Goal: Information Seeking & Learning: Learn about a topic

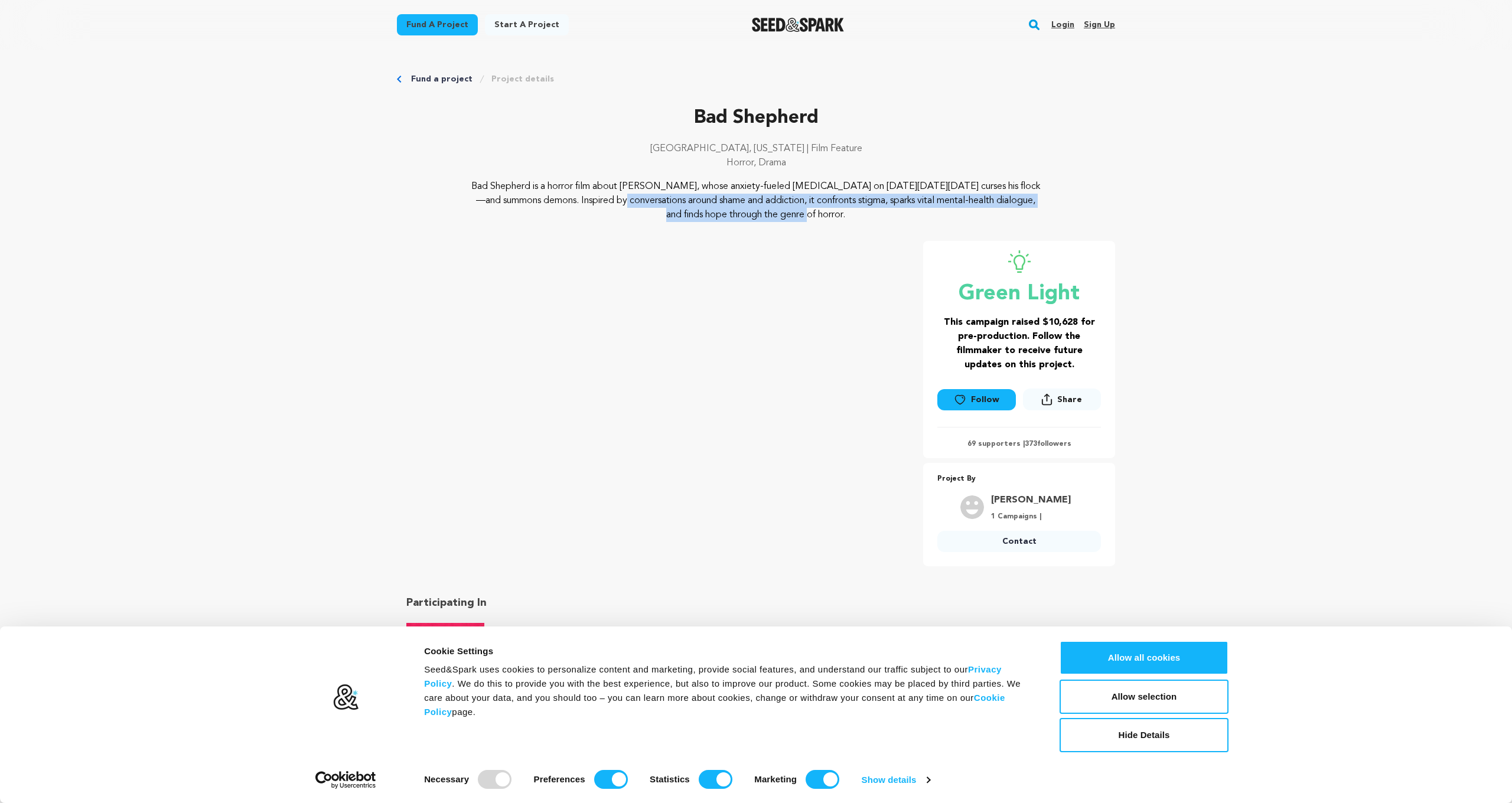
drag, startPoint x: 495, startPoint y: 203, endPoint x: 705, endPoint y: 211, distance: 210.2
click at [705, 211] on p "Bad Shepherd is a horror film about [PERSON_NAME], whose anxiety-fueled [MEDICA…" at bounding box center [756, 201] width 574 height 43
drag, startPoint x: 852, startPoint y: 219, endPoint x: 624, endPoint y: 202, distance: 228.6
click at [624, 202] on p "Bad Shepherd is a horror film about [PERSON_NAME], whose anxiety-fueled [MEDICA…" at bounding box center [756, 201] width 574 height 43
click at [656, 201] on p "Bad Shepherd is a horror film about [PERSON_NAME], whose anxiety-fueled [MEDICA…" at bounding box center [756, 201] width 574 height 43
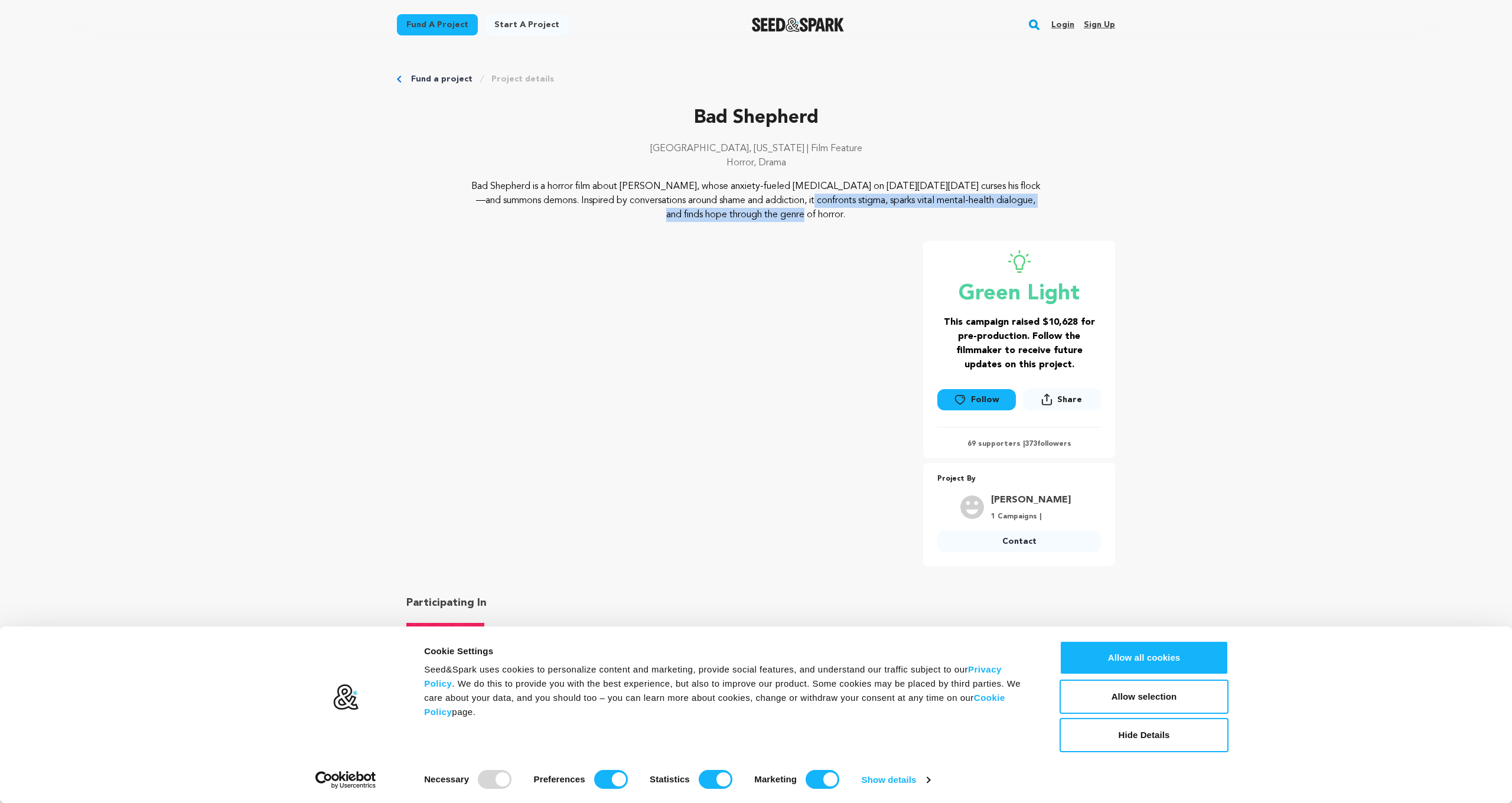
drag, startPoint x: 685, startPoint y: 193, endPoint x: 699, endPoint y: 207, distance: 19.8
click at [699, 207] on p "Bad Shepherd is a horror film about [PERSON_NAME], whose anxiety-fueled [MEDICA…" at bounding box center [756, 201] width 574 height 43
click at [842, 210] on p "Bad Shepherd is a horror film about [PERSON_NAME], whose anxiety-fueled [MEDICA…" at bounding box center [756, 201] width 574 height 43
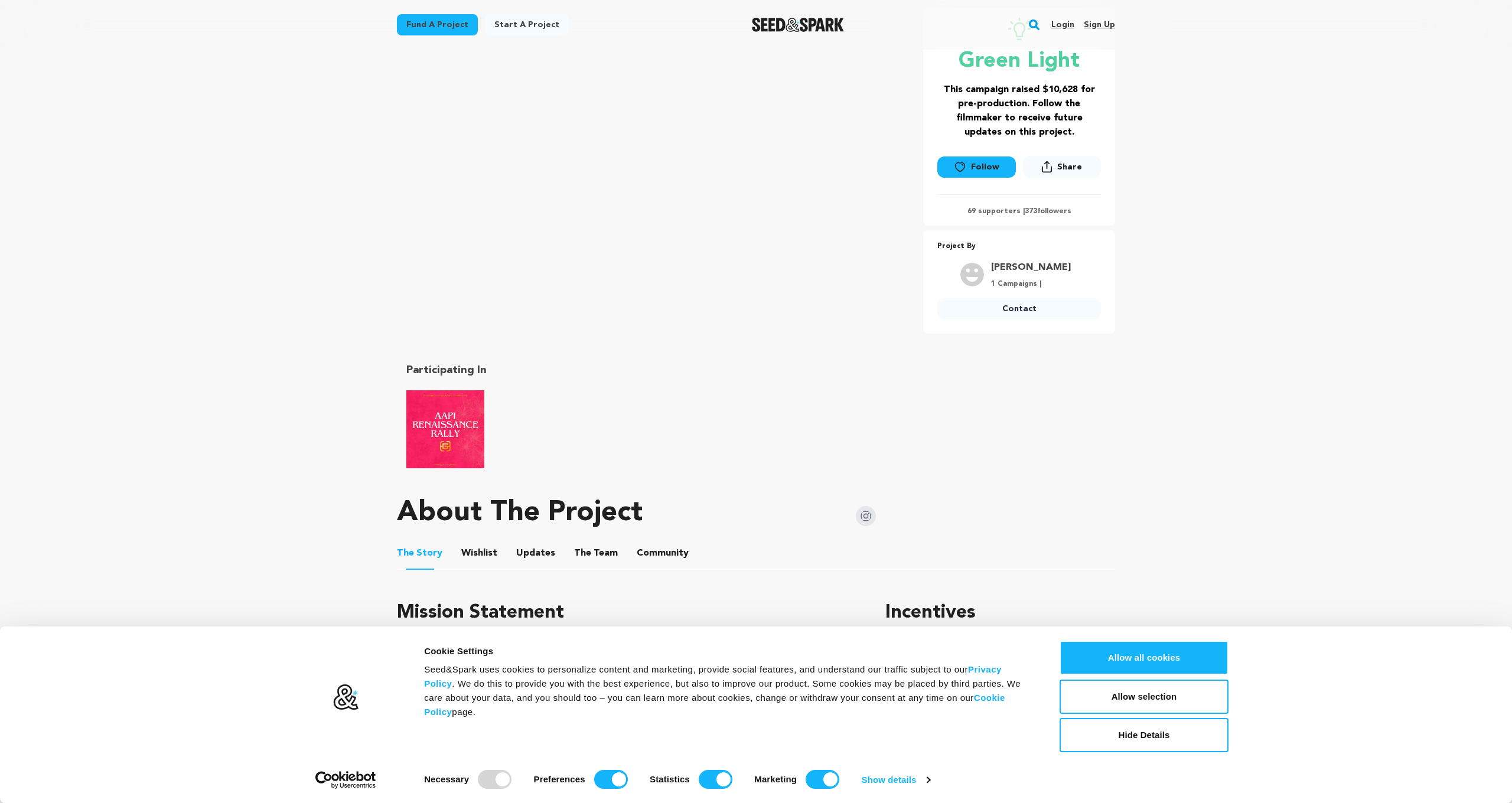
scroll to position [119, 0]
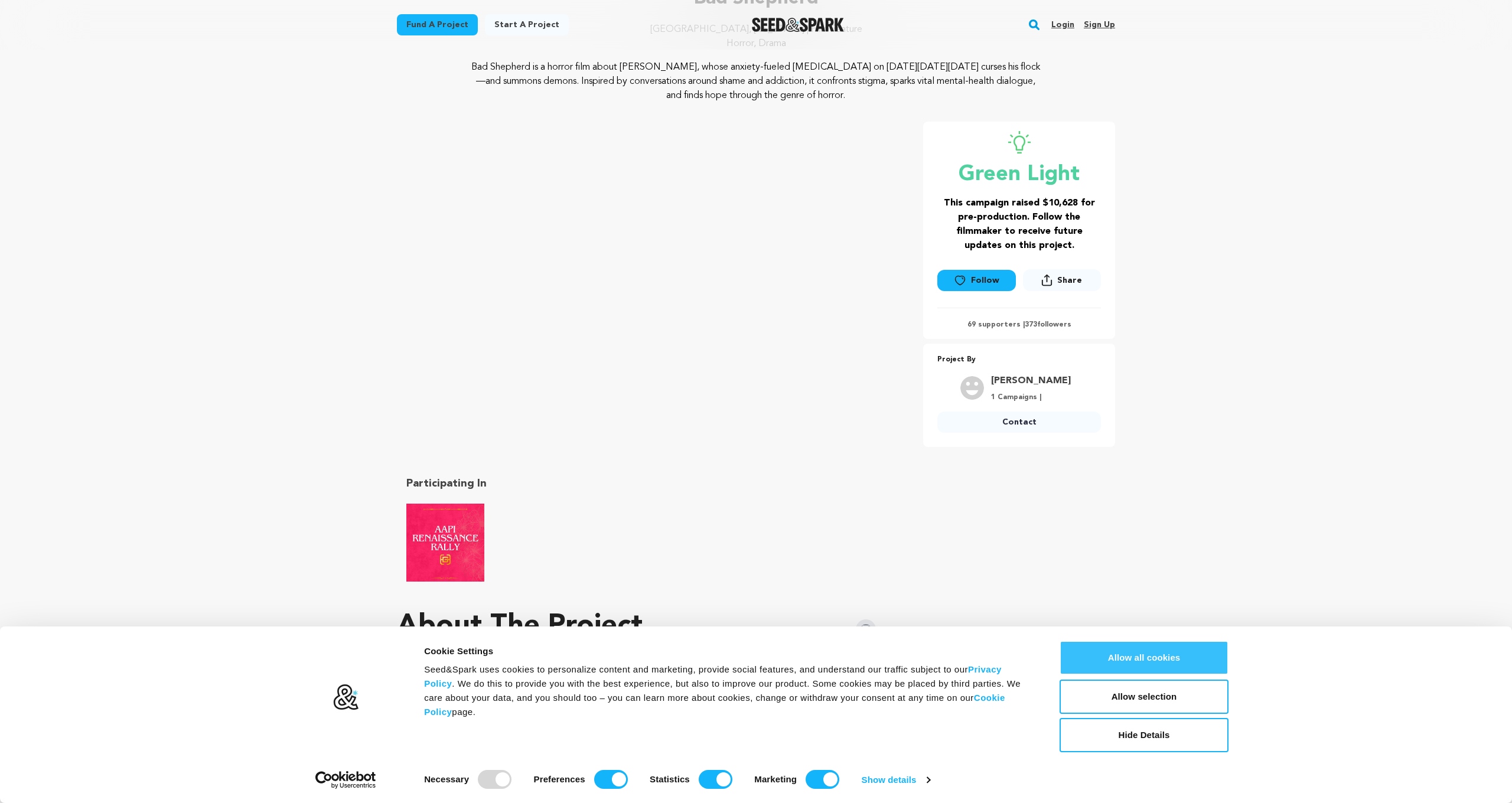
click at [1100, 658] on button "Allow all cookies" at bounding box center [1143, 658] width 169 height 34
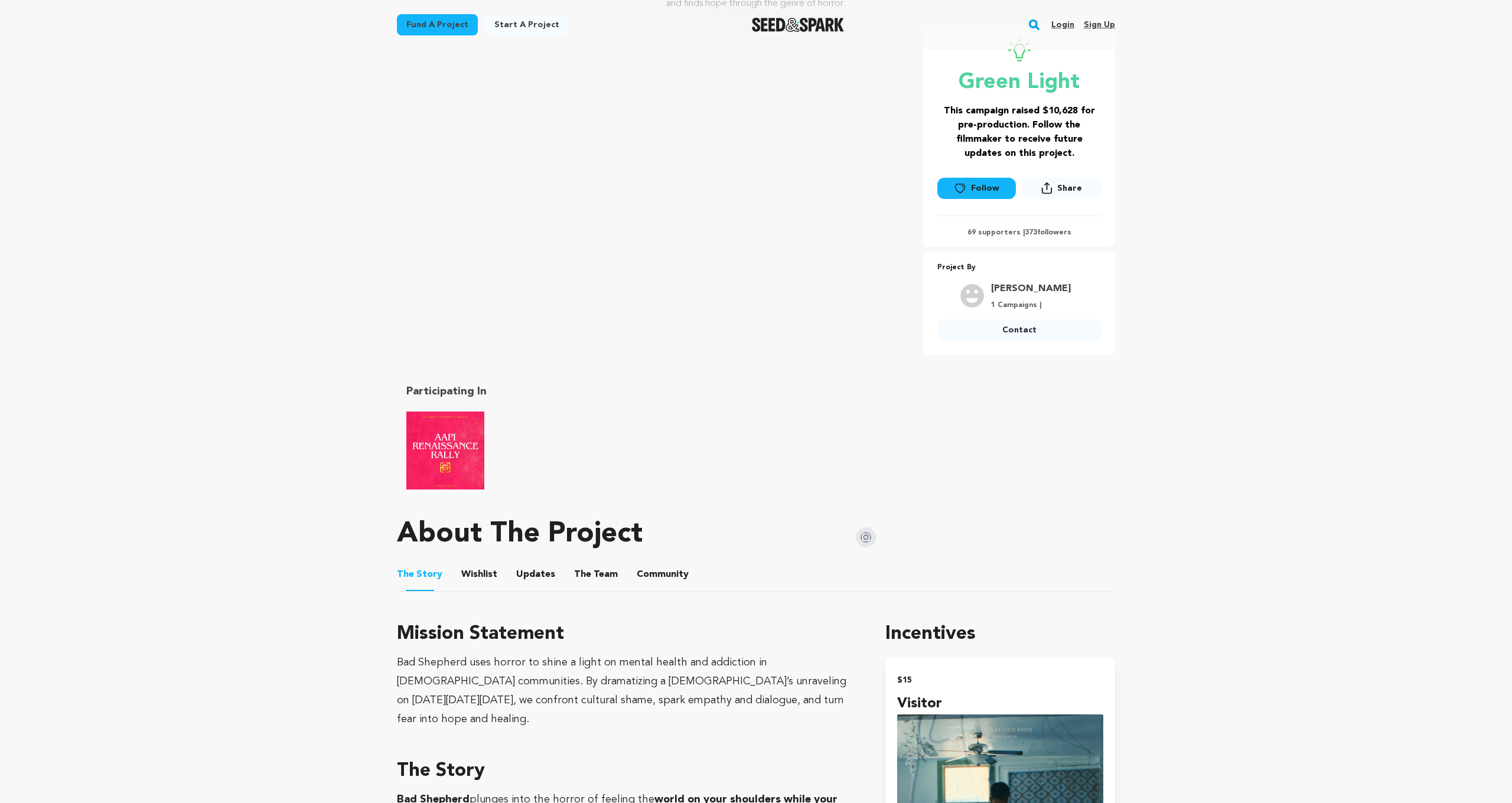
scroll to position [157, 0]
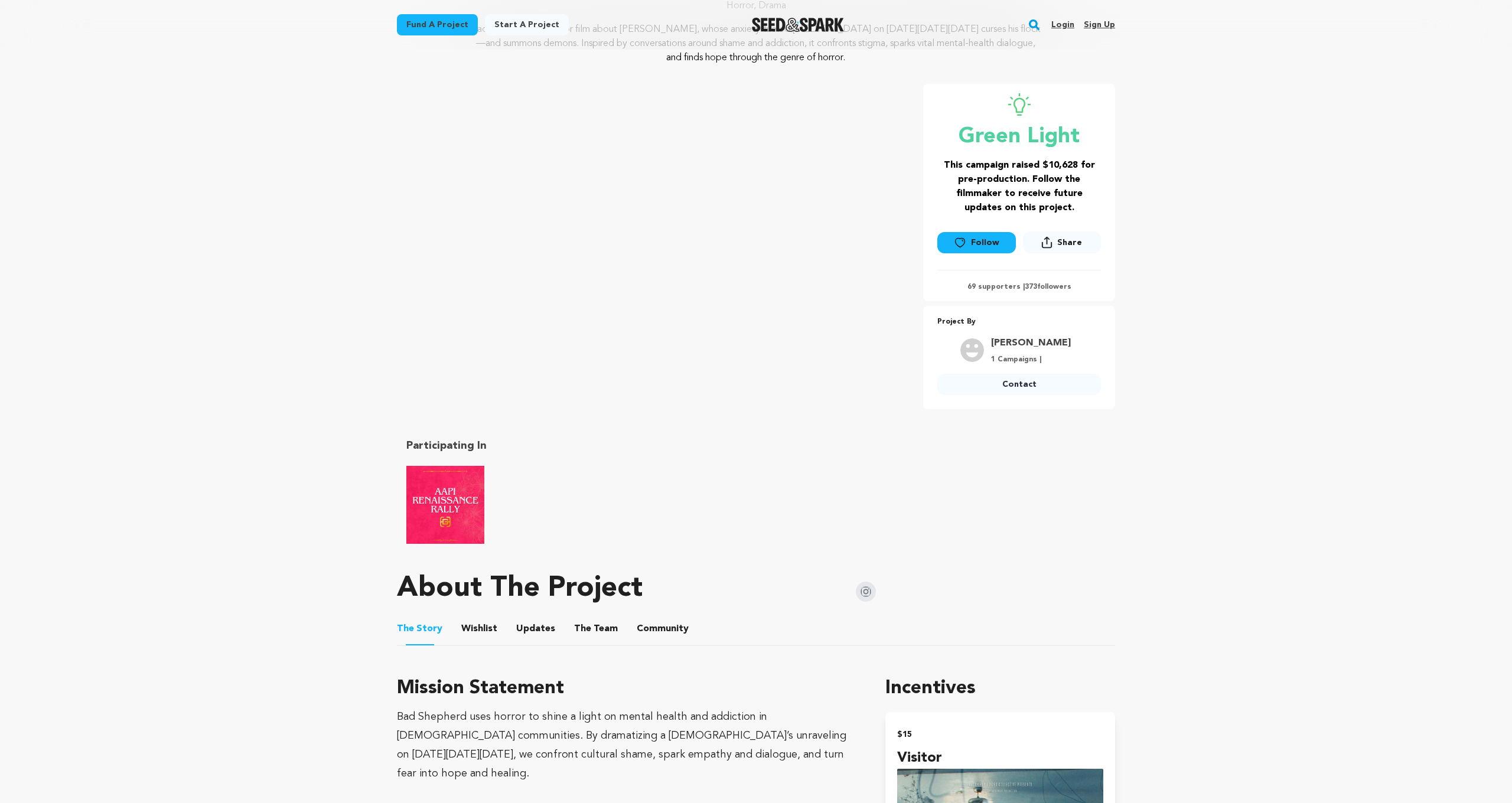
click at [480, 632] on button "Wishlist" at bounding box center [480, 631] width 28 height 28
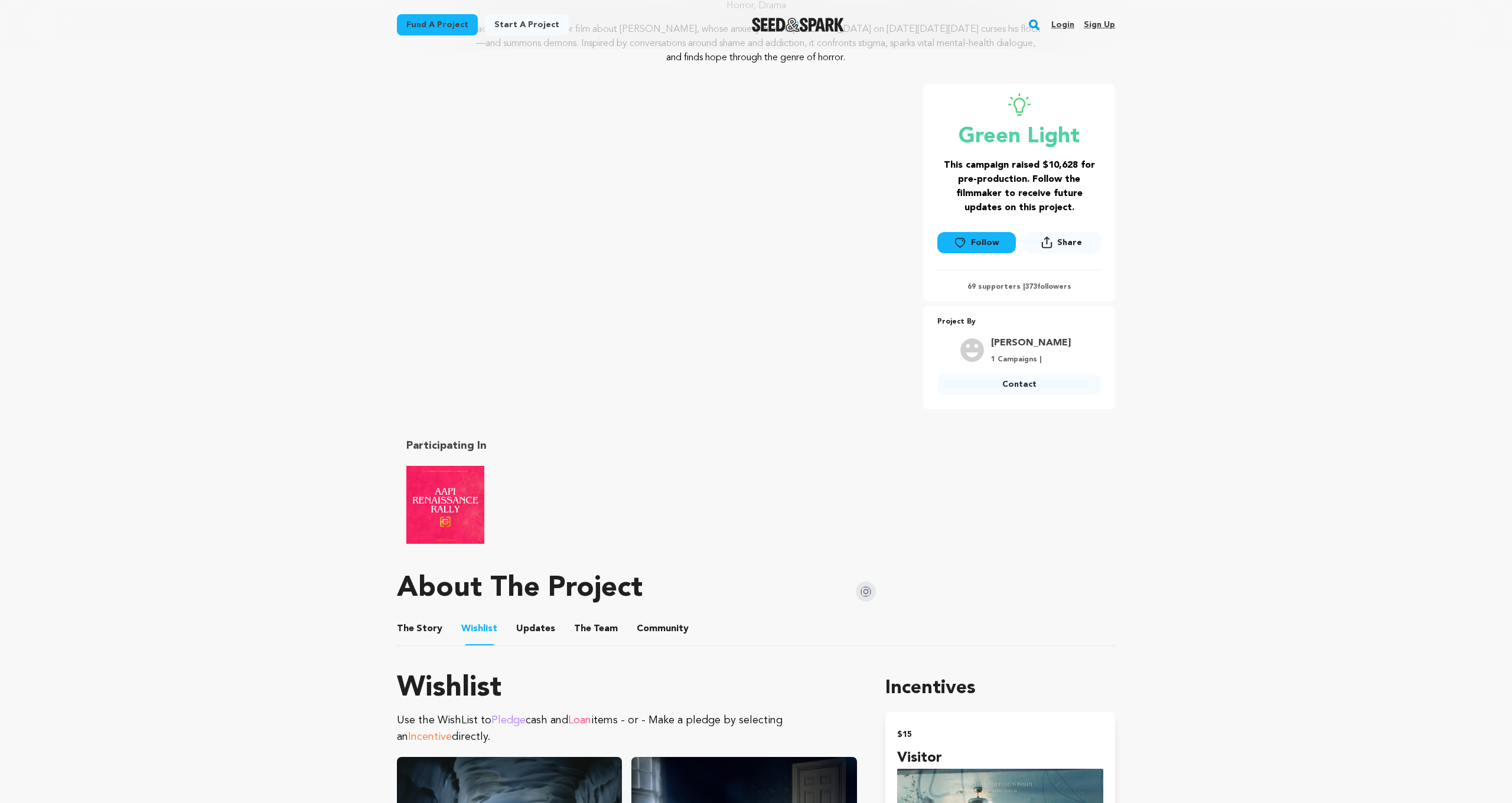
click at [533, 622] on button "Updates" at bounding box center [536, 631] width 28 height 28
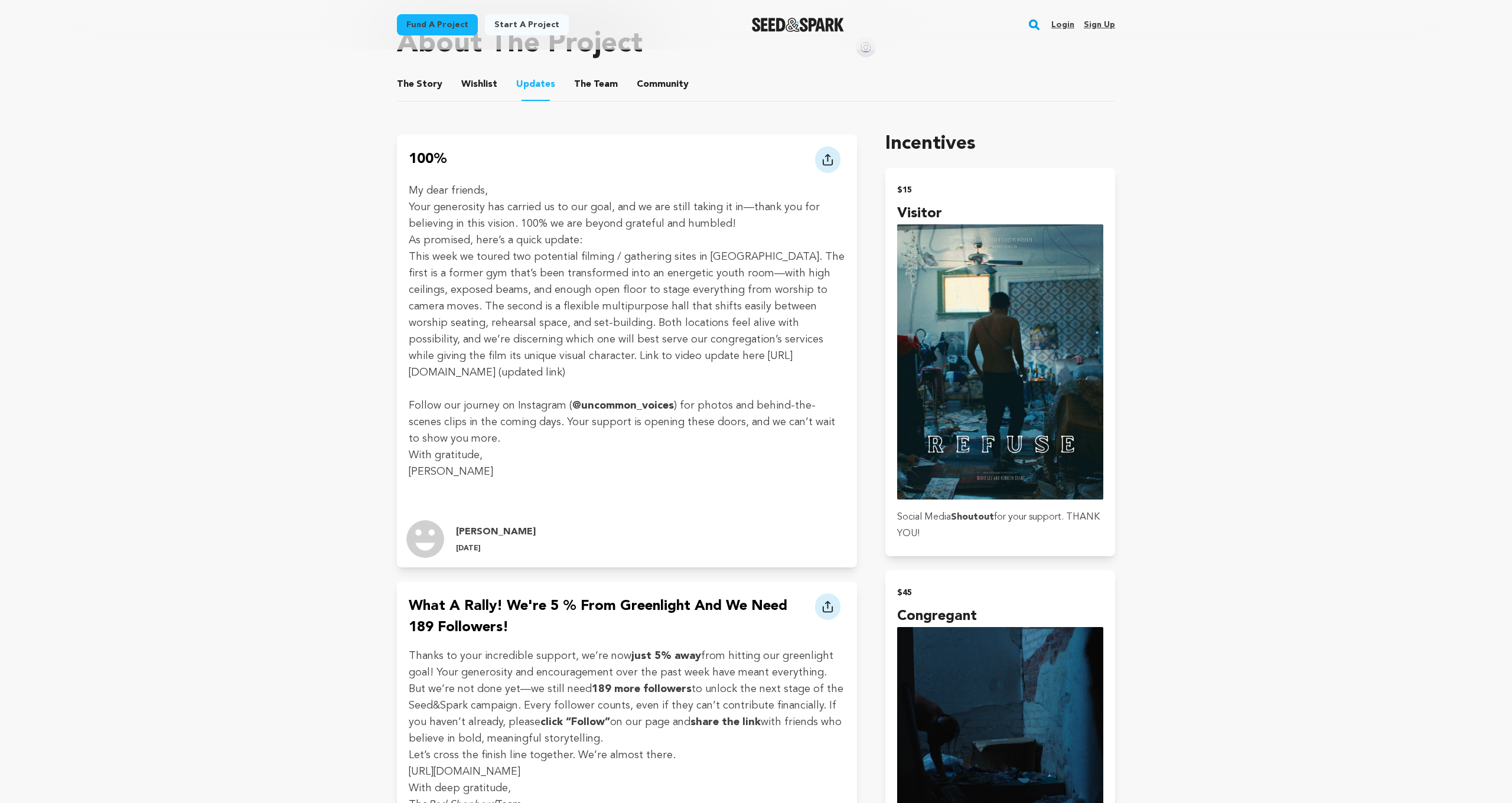
scroll to position [580, 0]
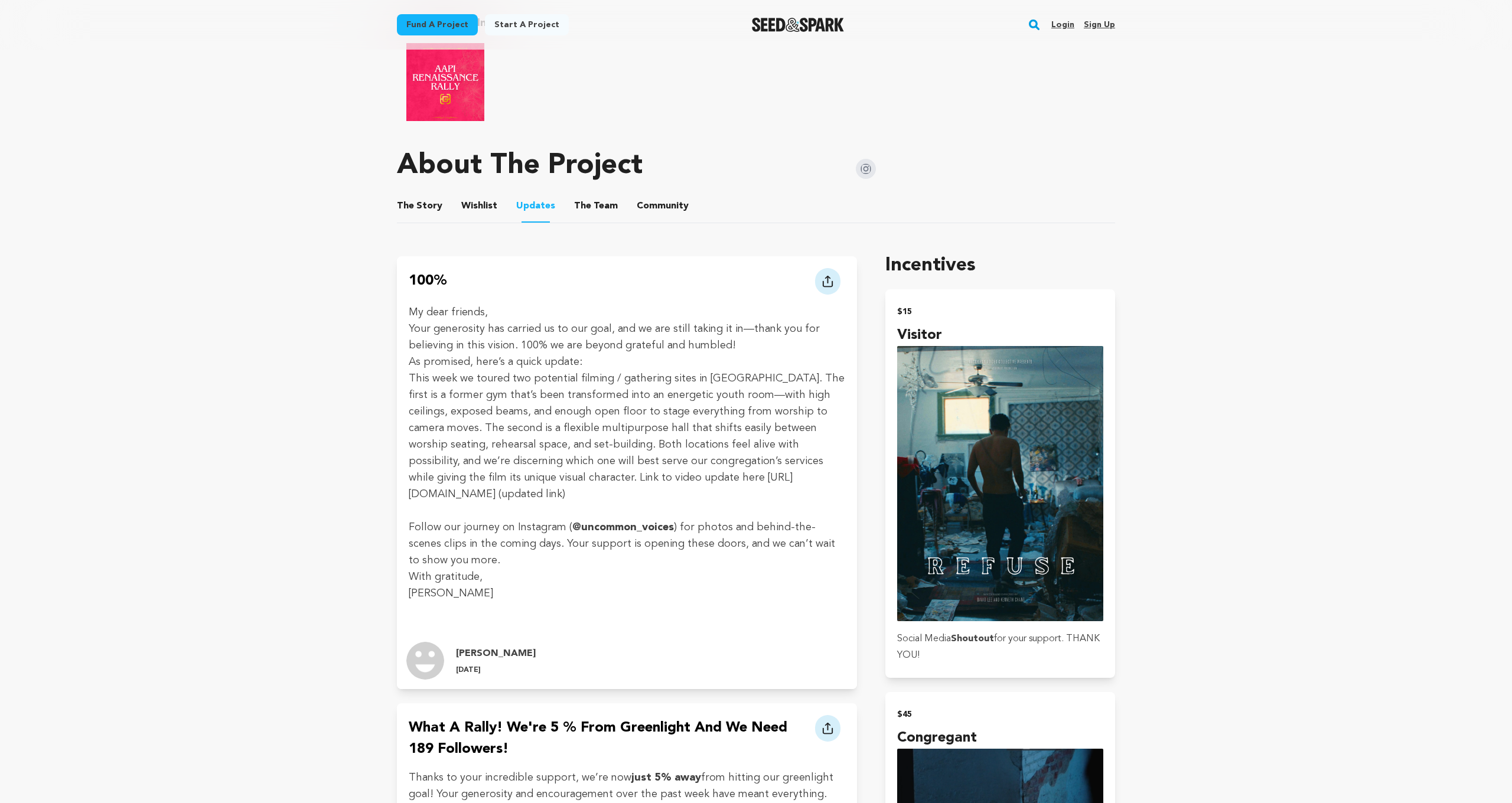
click at [420, 207] on button "The Story" at bounding box center [420, 209] width 28 height 28
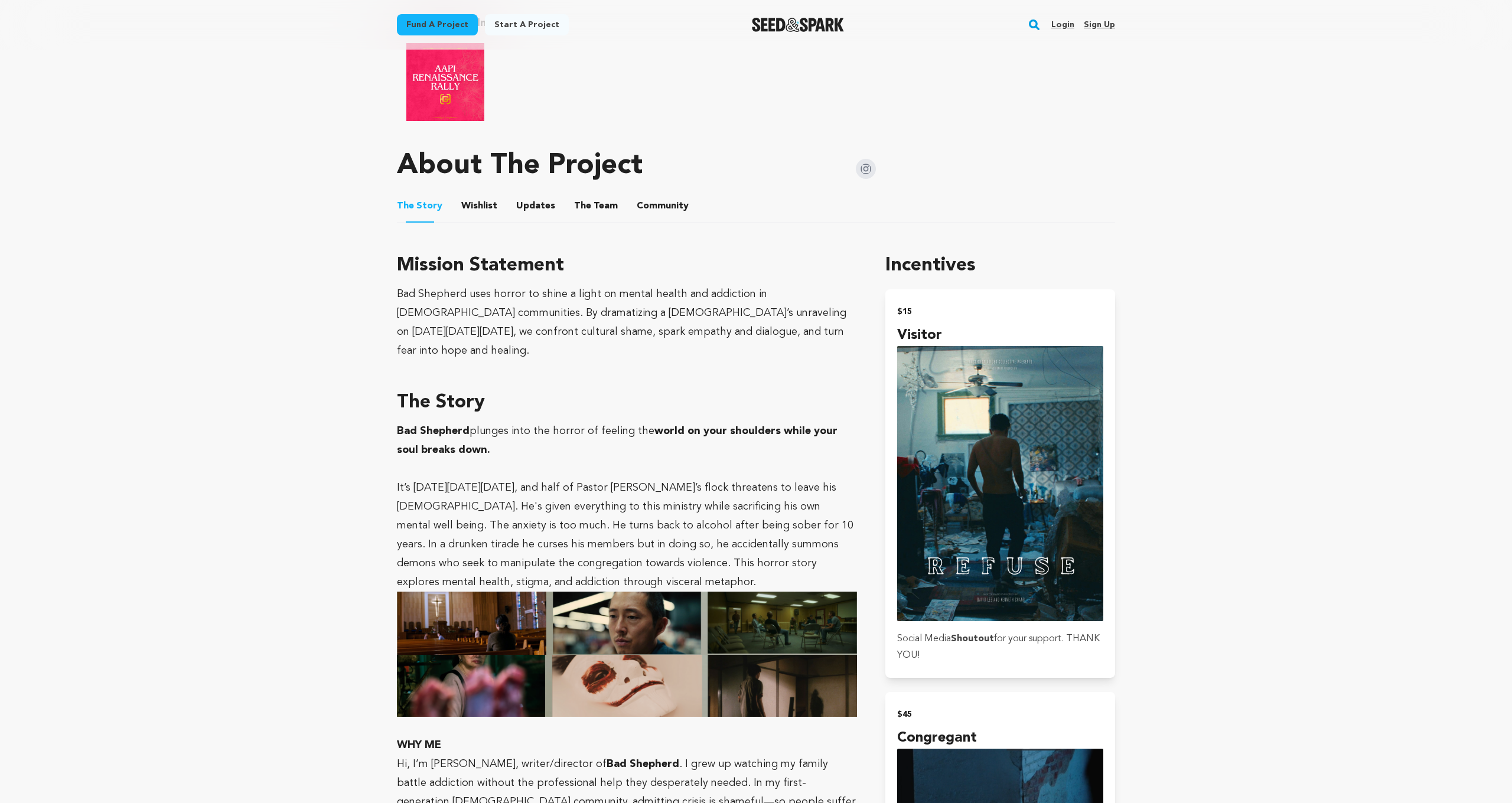
click at [489, 202] on button "Wishlist" at bounding box center [480, 209] width 28 height 28
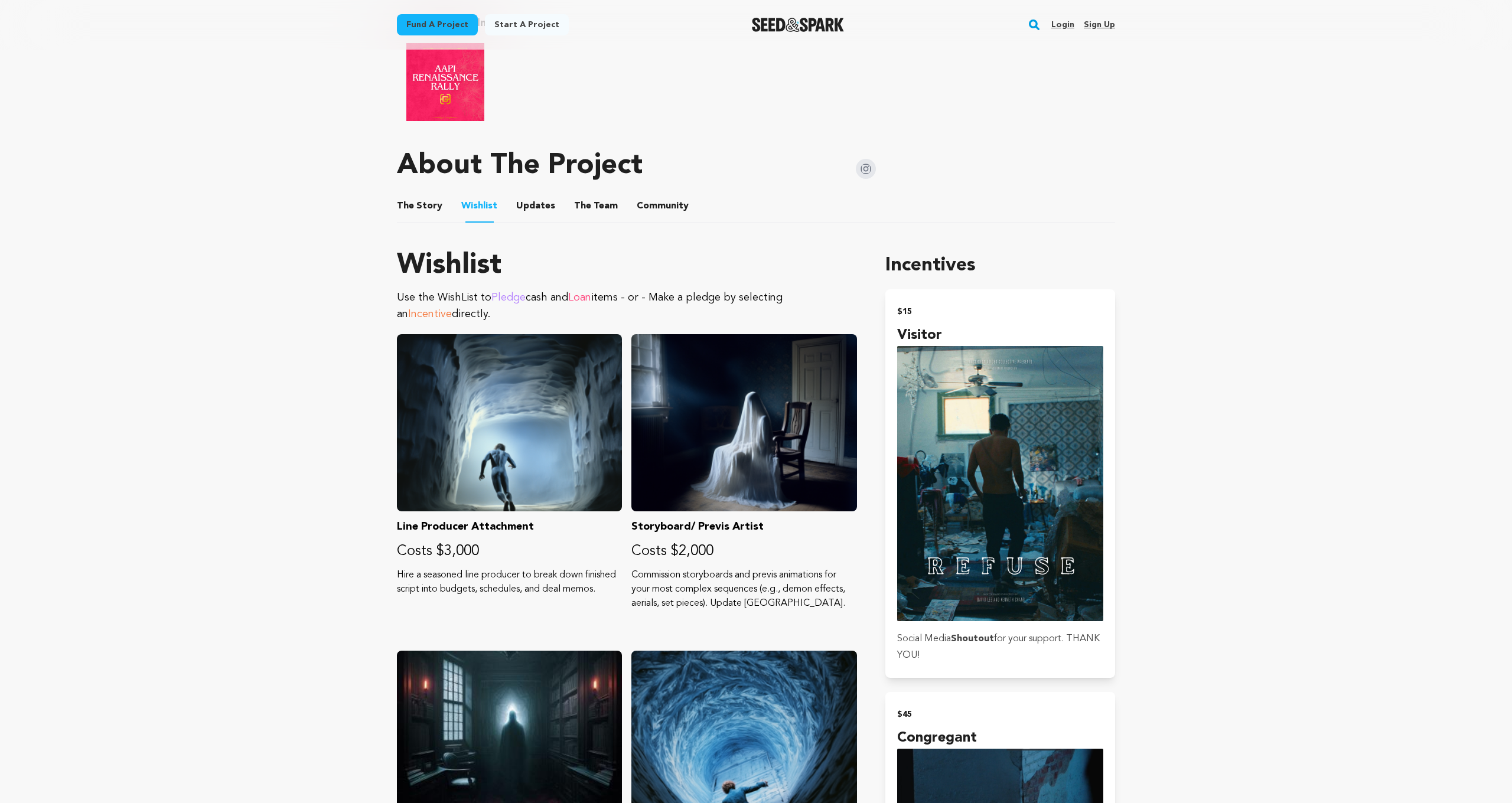
click at [539, 185] on div "About The Project" at bounding box center [637, 166] width 479 height 47
click at [538, 207] on button "Updates" at bounding box center [536, 209] width 28 height 28
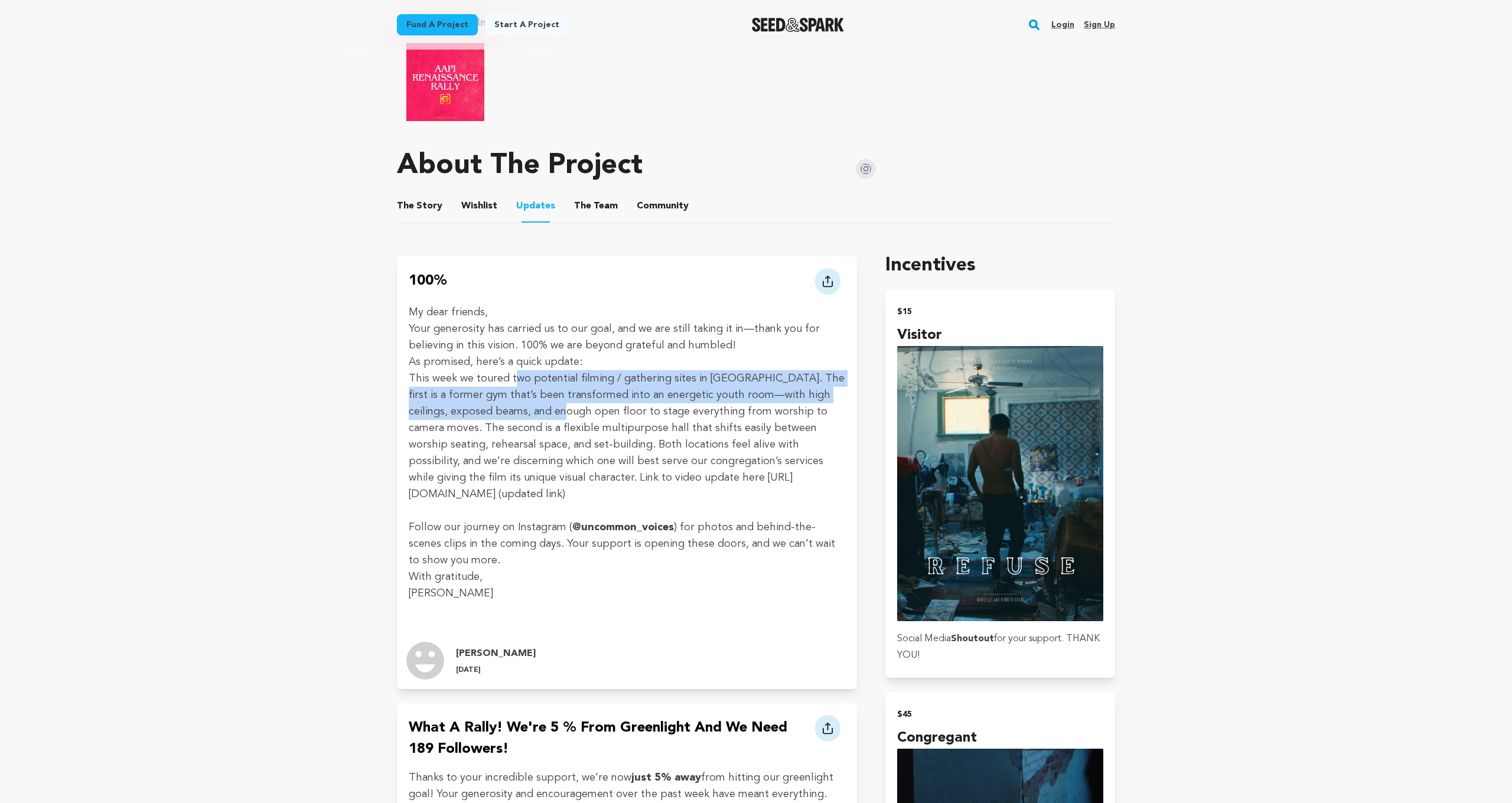
drag, startPoint x: 512, startPoint y: 372, endPoint x: 528, endPoint y: 409, distance: 40.3
click at [528, 409] on p "This week we toured two potential filming / gathering sites in [GEOGRAPHIC_DATA…" at bounding box center [626, 436] width 436 height 132
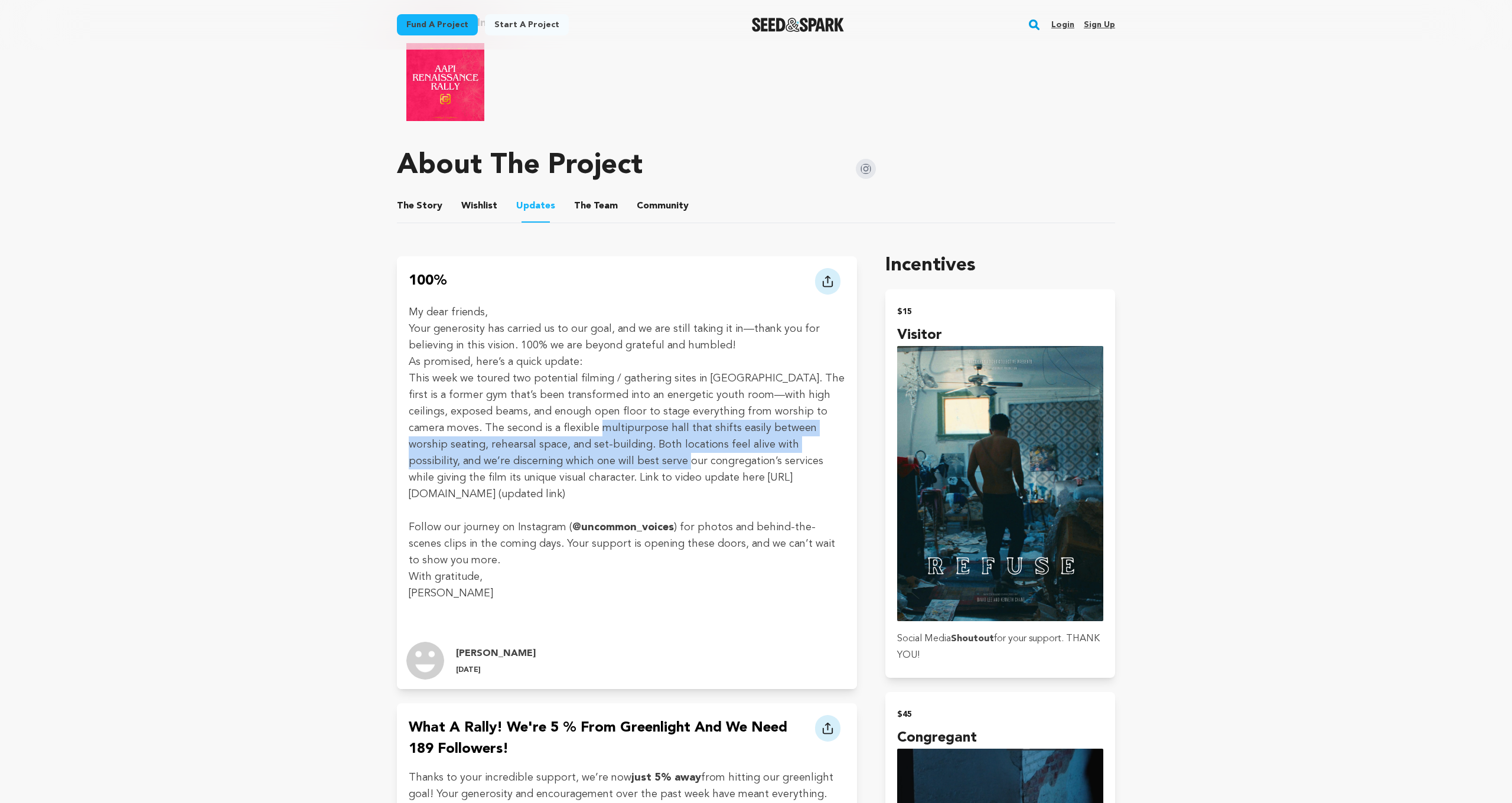
drag, startPoint x: 548, startPoint y: 419, endPoint x: 567, endPoint y: 476, distance: 60.1
click at [549, 466] on p "This week we toured two potential filming / gathering sites in [GEOGRAPHIC_DATA…" at bounding box center [626, 436] width 436 height 132
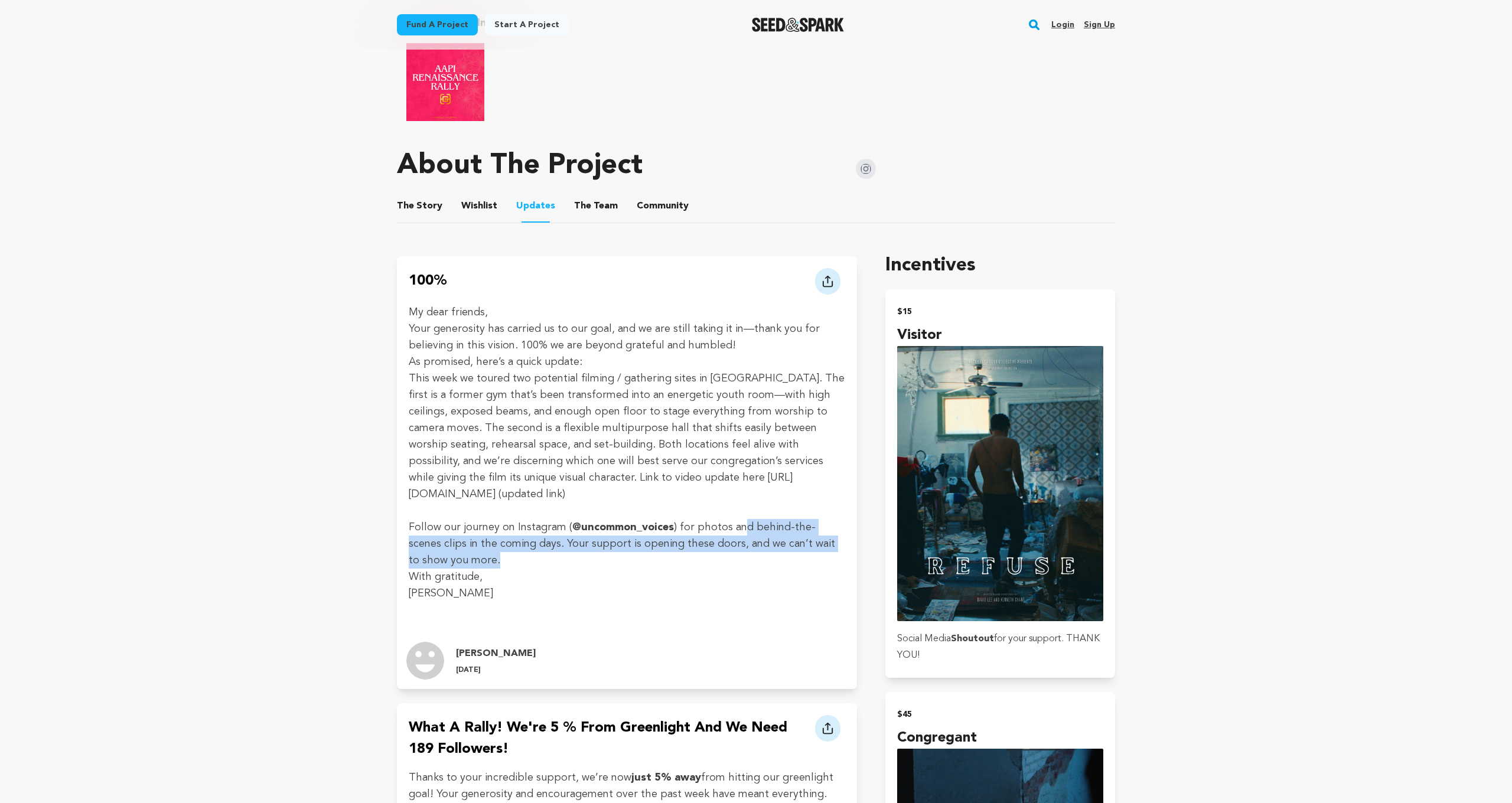
drag, startPoint x: 735, startPoint y: 528, endPoint x: 734, endPoint y: 557, distance: 29.0
click at [734, 557] on p "Follow our journey on Instagram ( @uncommon_voices ) for photos and behind-the-…" at bounding box center [626, 544] width 436 height 50
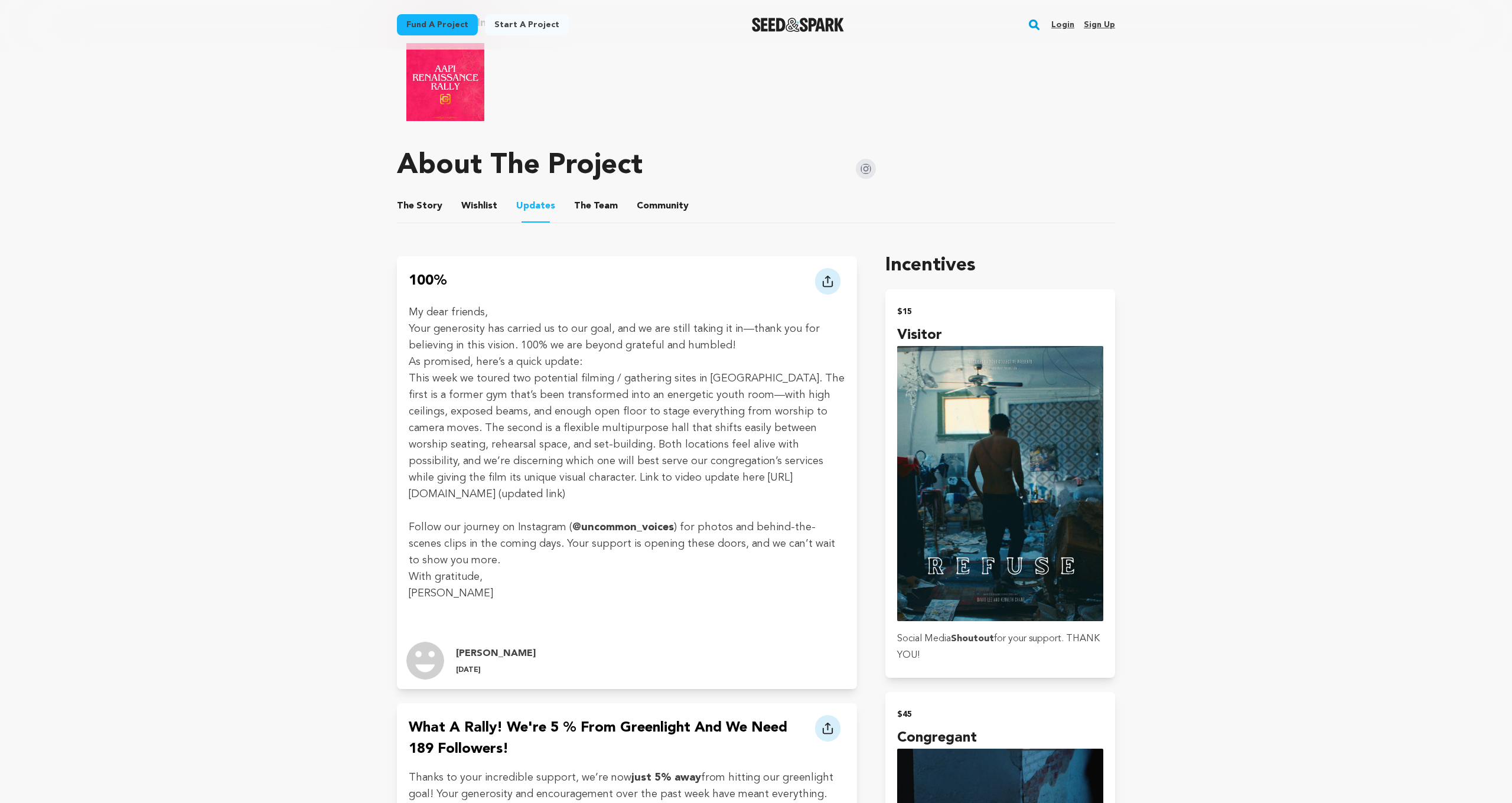
click at [629, 526] on strong "@uncommon_voices" at bounding box center [622, 527] width 101 height 11
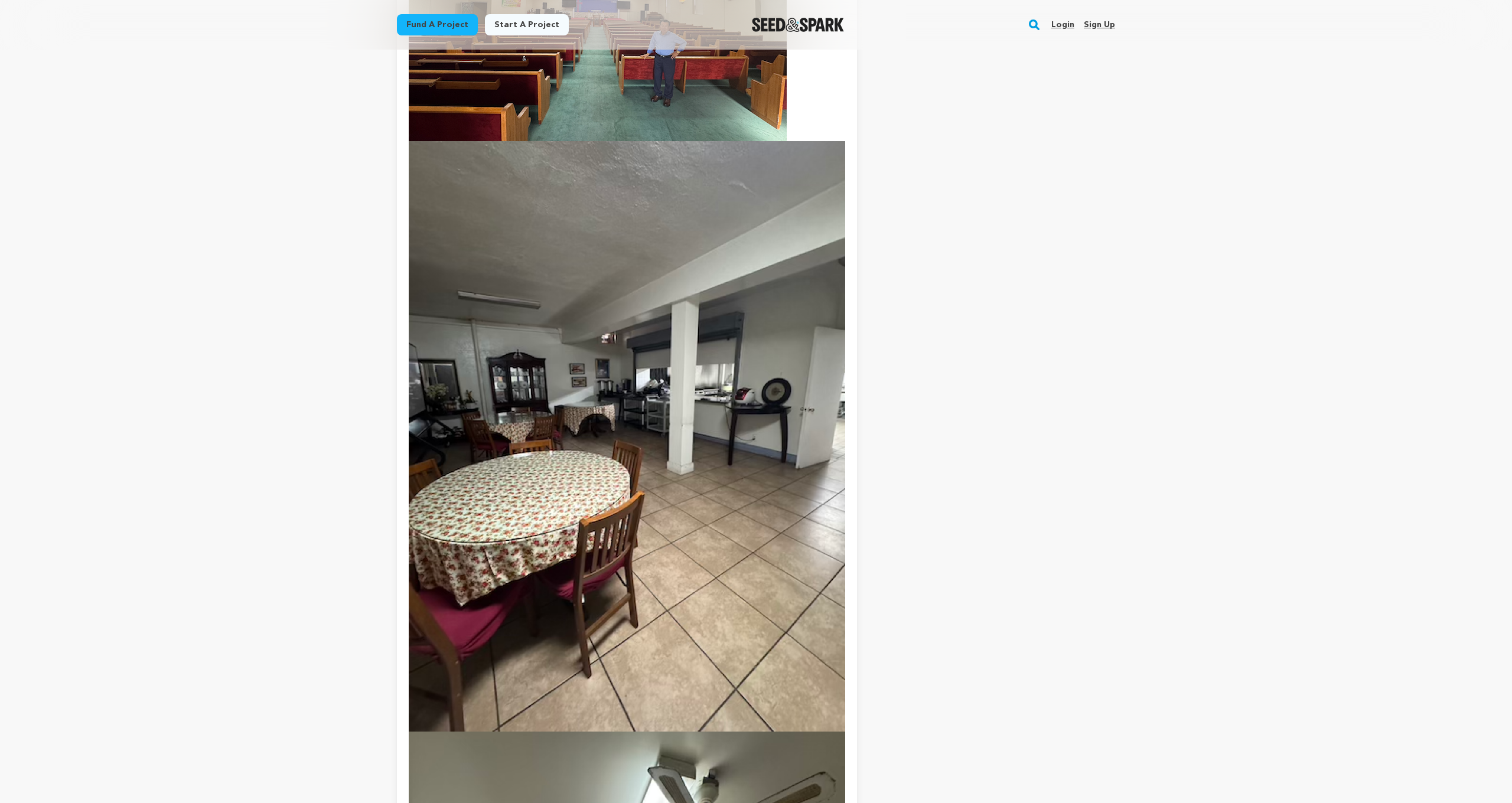
scroll to position [4797, 0]
